Goal: Information Seeking & Learning: Learn about a topic

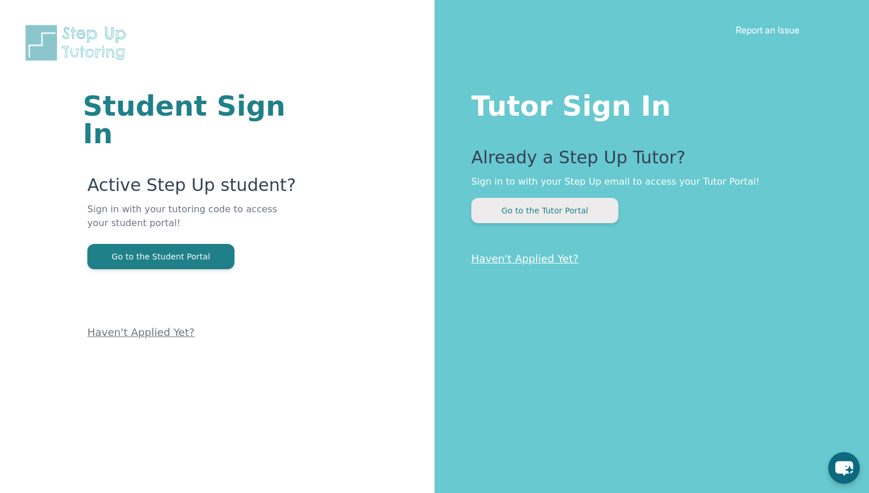
click at [581, 208] on button "Go to the Tutor Portal" at bounding box center [544, 210] width 147 height 25
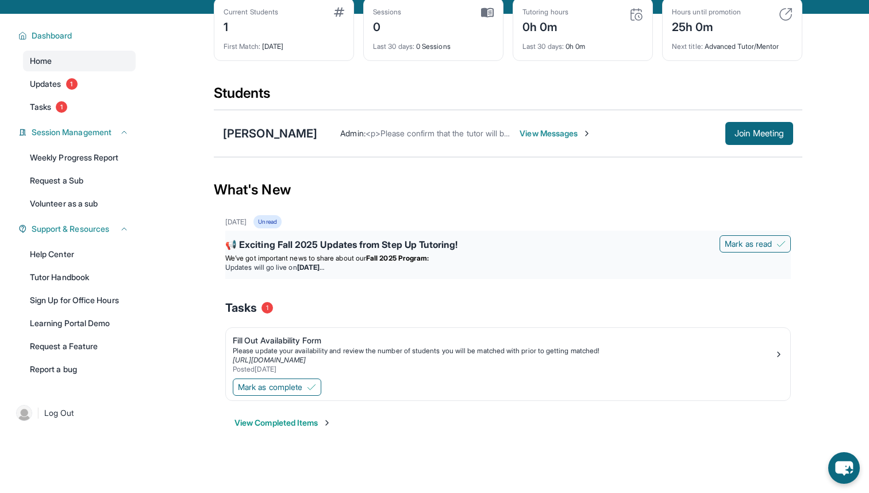
scroll to position [74, 0]
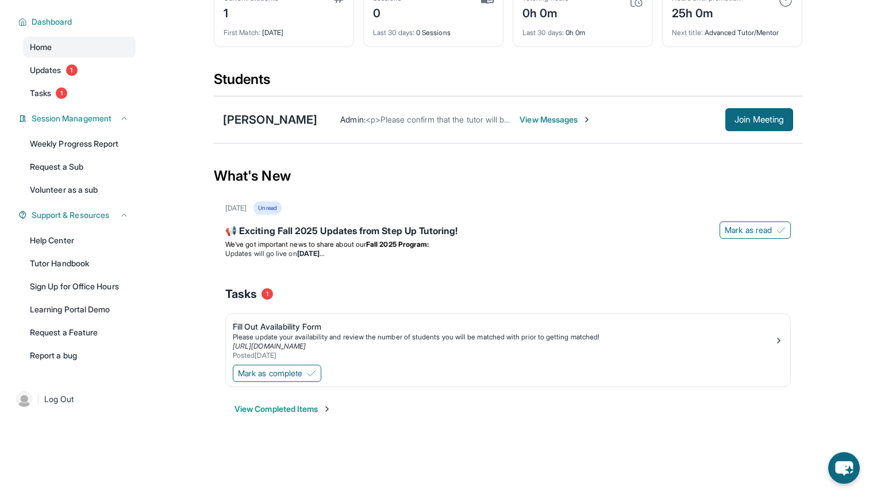
click at [77, 251] on div "Help Center Tutor Handbook Sign Up for Office Hours Learning Portal Demo Reques…" at bounding box center [79, 298] width 113 height 136
click at [77, 264] on link "Tutor Handbook" at bounding box center [79, 263] width 113 height 21
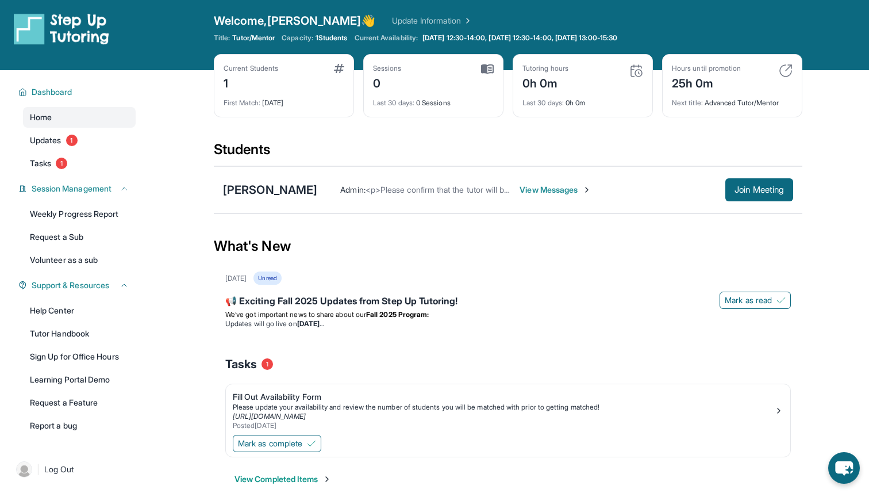
scroll to position [0, 0]
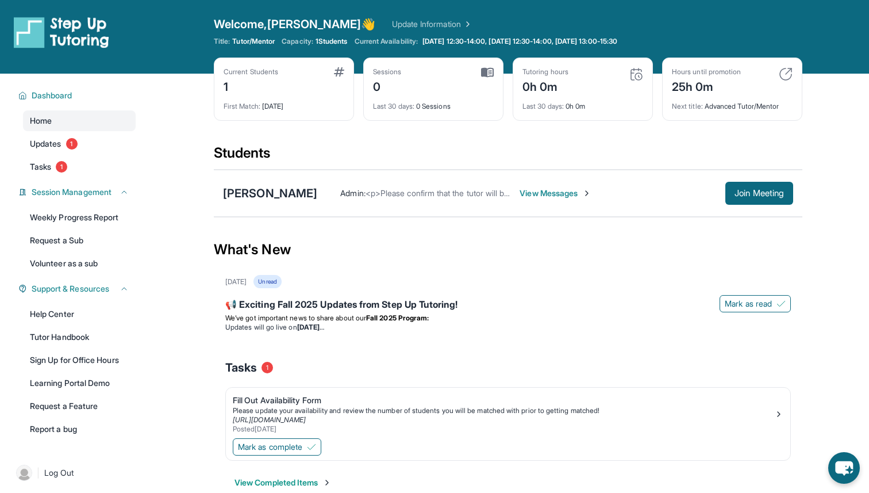
click at [562, 196] on span "View Messages" at bounding box center [556, 192] width 72 height 11
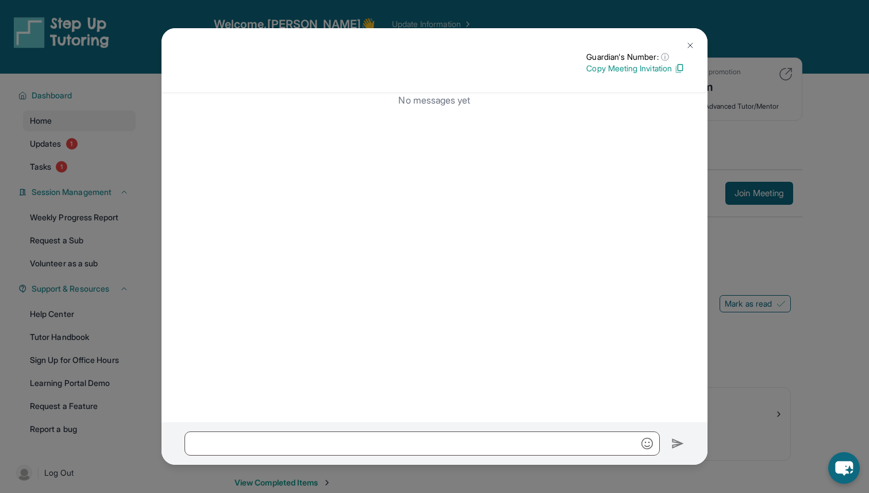
click at [686, 46] on img at bounding box center [690, 45] width 9 height 9
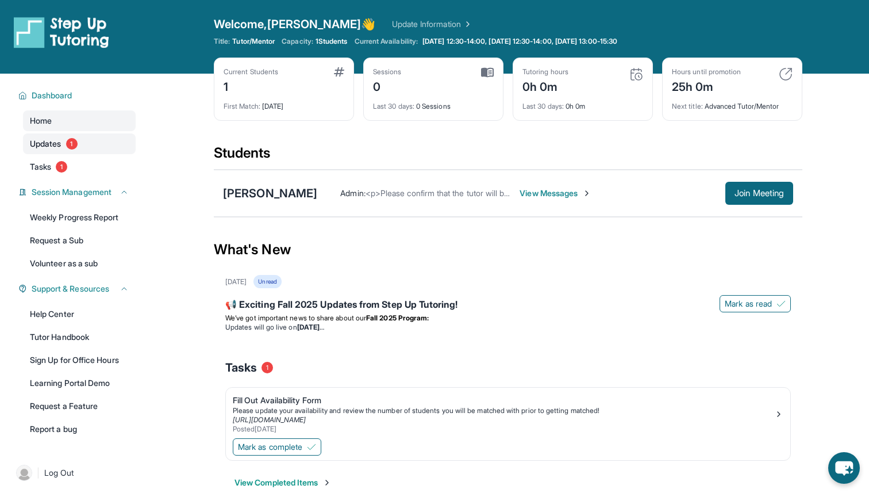
click at [60, 141] on span "Updates" at bounding box center [46, 143] width 32 height 11
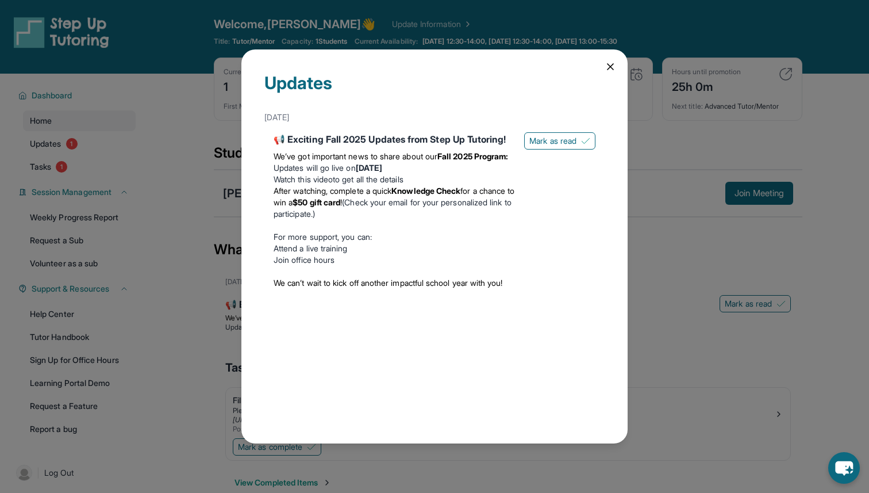
click at [611, 63] on icon at bounding box center [610, 66] width 11 height 11
